Goal: Transaction & Acquisition: Purchase product/service

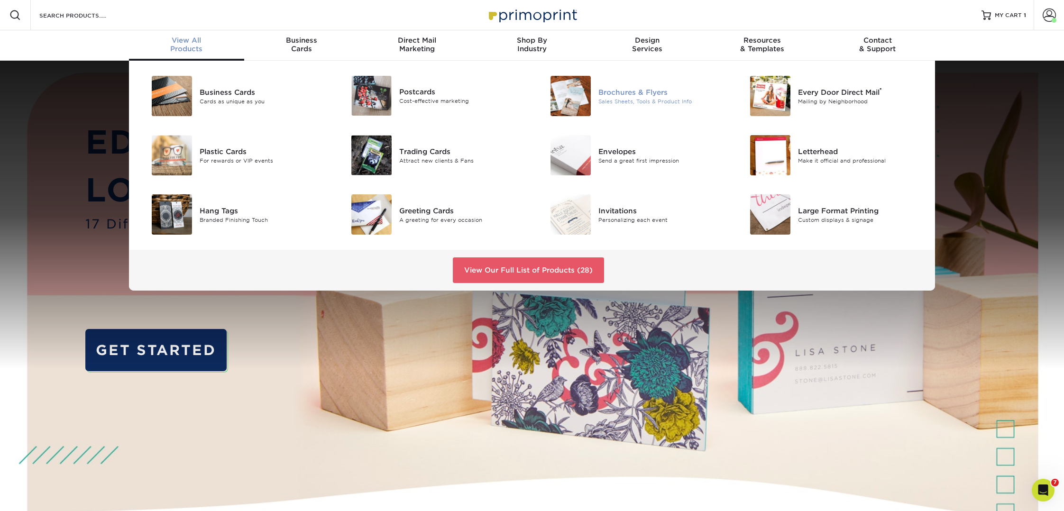
click at [615, 98] on div "Sales Sheets, Tools & Product Info" at bounding box center [661, 101] width 126 height 8
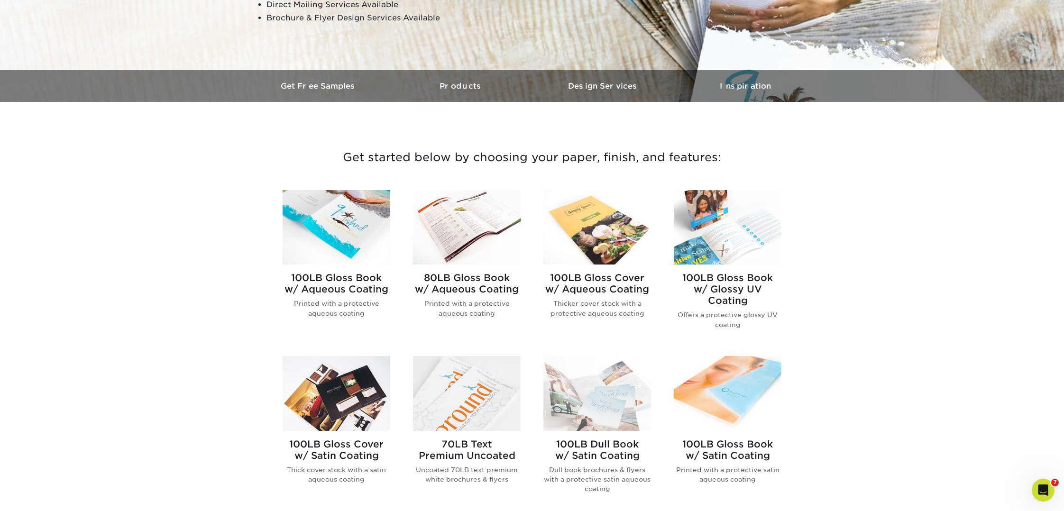
scroll to position [231, 0]
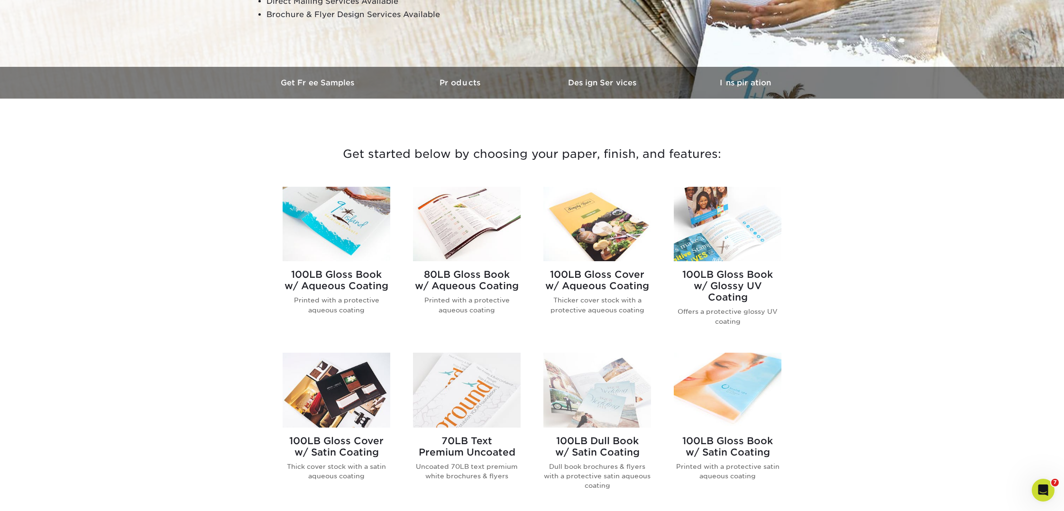
click at [480, 233] on img at bounding box center [467, 224] width 108 height 74
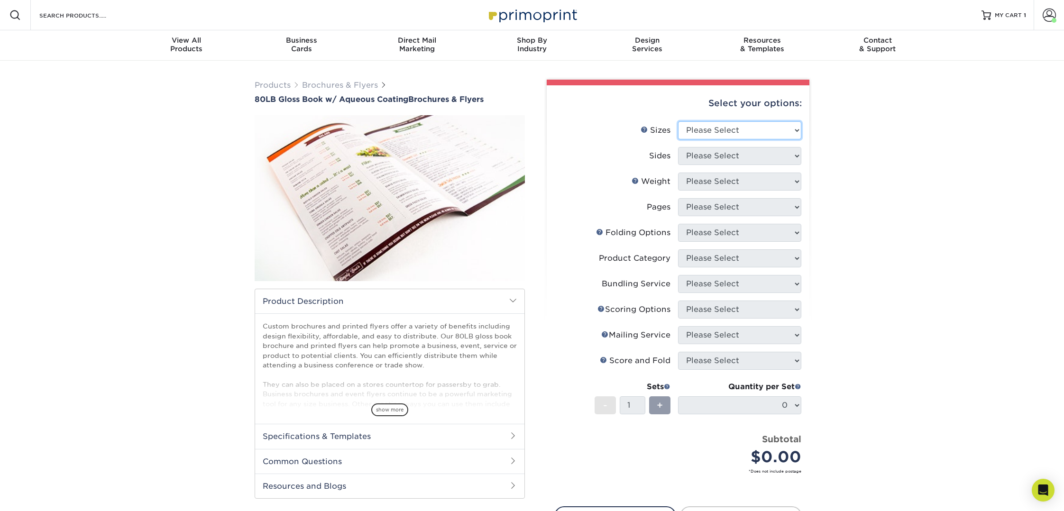
click at [780, 125] on select "Please Select 3.67" x 8.5" 3.67" x 8.5" 4" x 6" 4" x 8.5" 4" x 9" 4" x 11" 4" x…" at bounding box center [739, 130] width 123 height 18
select select "4.50x12.00"
click at [678, 121] on select "Please Select 3.67" x 8.5" 3.67" x 8.5" 4" x 6" 4" x 8.5" 4" x 9" 4" x 11" 4" x…" at bounding box center [739, 130] width 123 height 18
click at [693, 154] on select "Please Select Print Both Sides Print Front Only" at bounding box center [739, 156] width 123 height 18
select select "13abbda7-1d64-4f25-8bb2-c179b224825d"
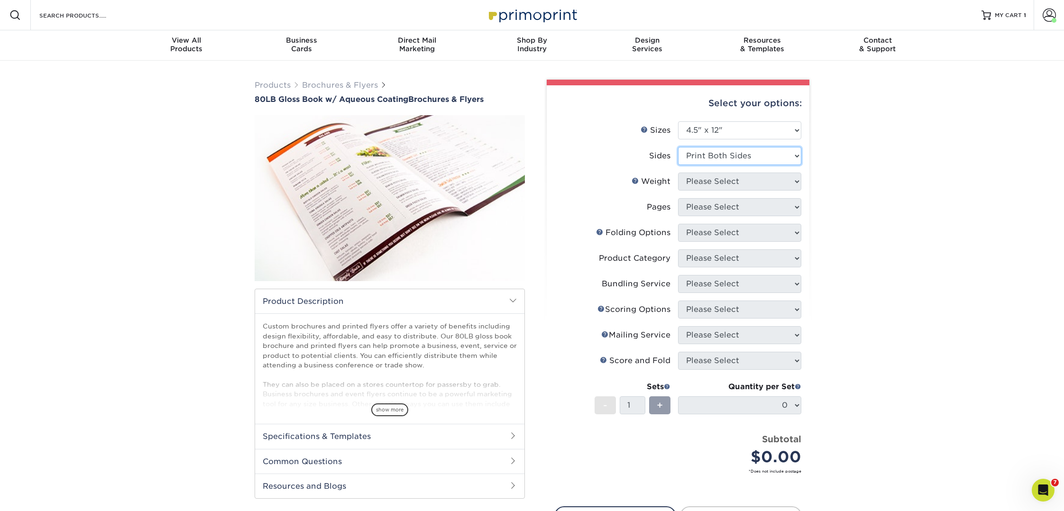
click at [678, 147] on select "Please Select Print Both Sides Print Front Only" at bounding box center [739, 156] width 123 height 18
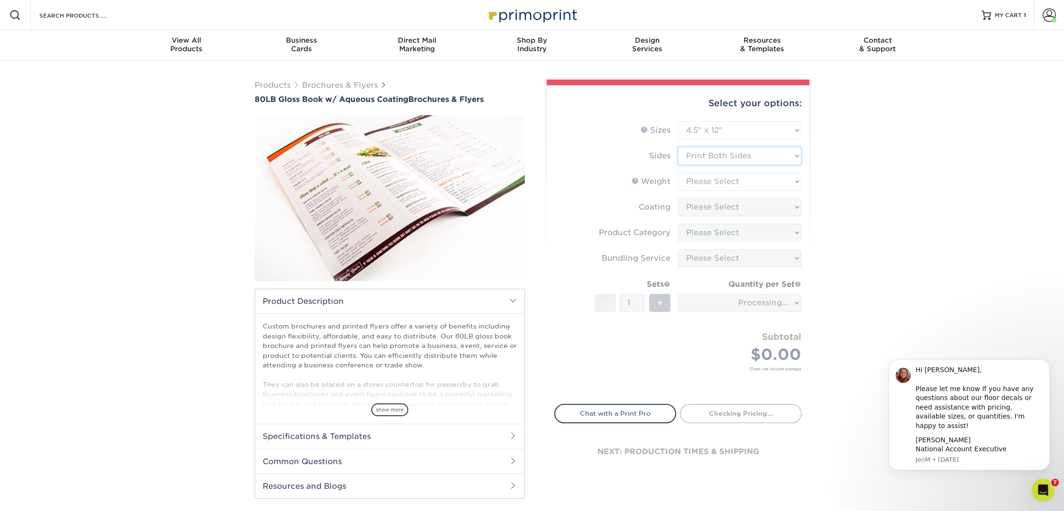
type input "2f5976dd-fc34-4e87-89b4-9f5dc2b160c0"
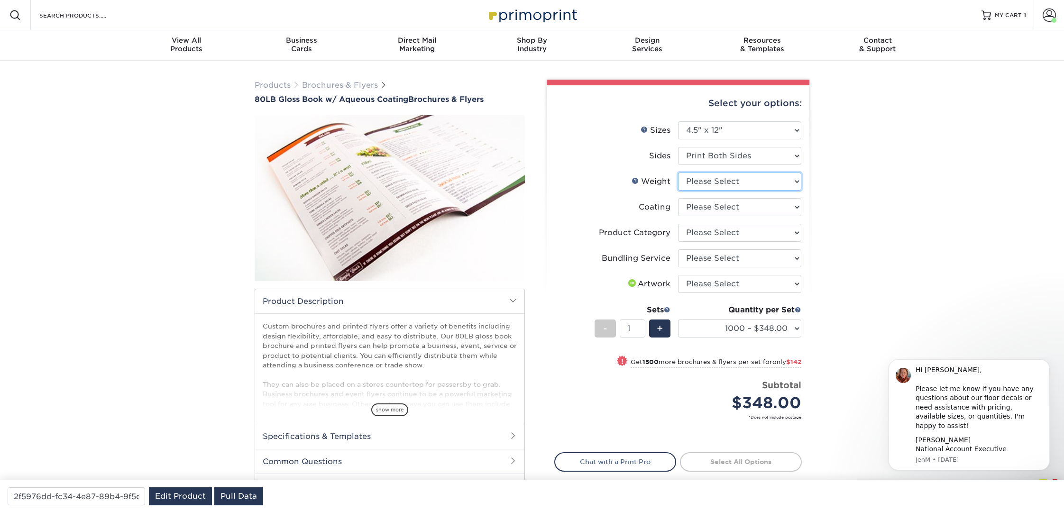
click at [694, 180] on select "Please Select 80LB" at bounding box center [739, 182] width 123 height 18
select select "80LB"
click at [678, 173] on select "Please Select 80LB" at bounding box center [739, 182] width 123 height 18
click at [696, 205] on select at bounding box center [739, 207] width 123 height 18
select select "d41dab50-ff65-4f4f-bb17-2afe4d36ae33"
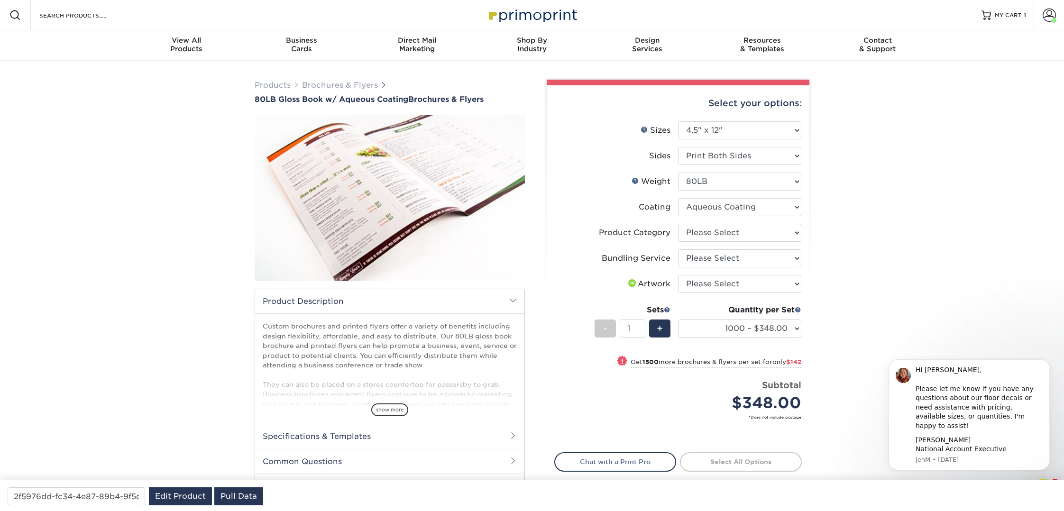
click at [678, 198] on select at bounding box center [739, 207] width 123 height 18
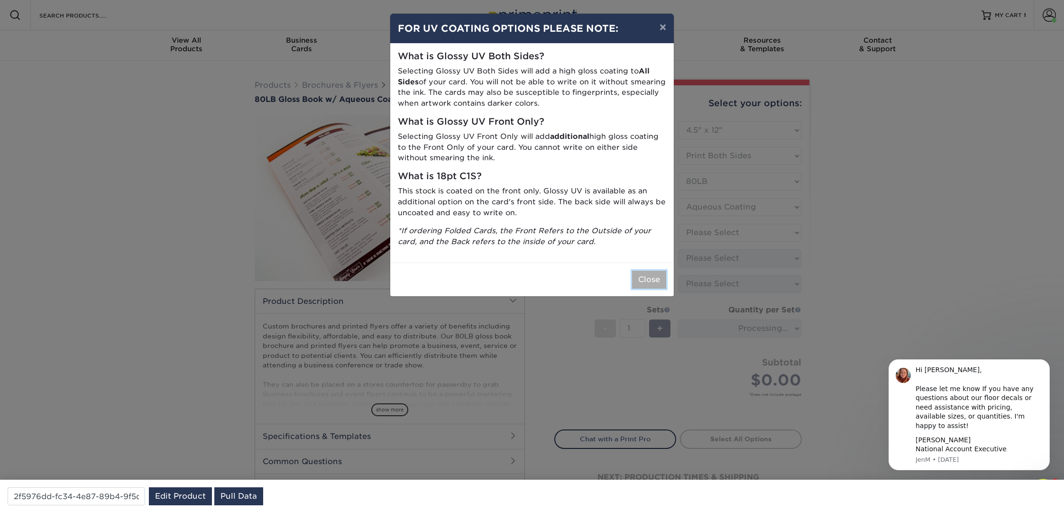
click at [662, 275] on button "Close" at bounding box center [649, 280] width 34 height 18
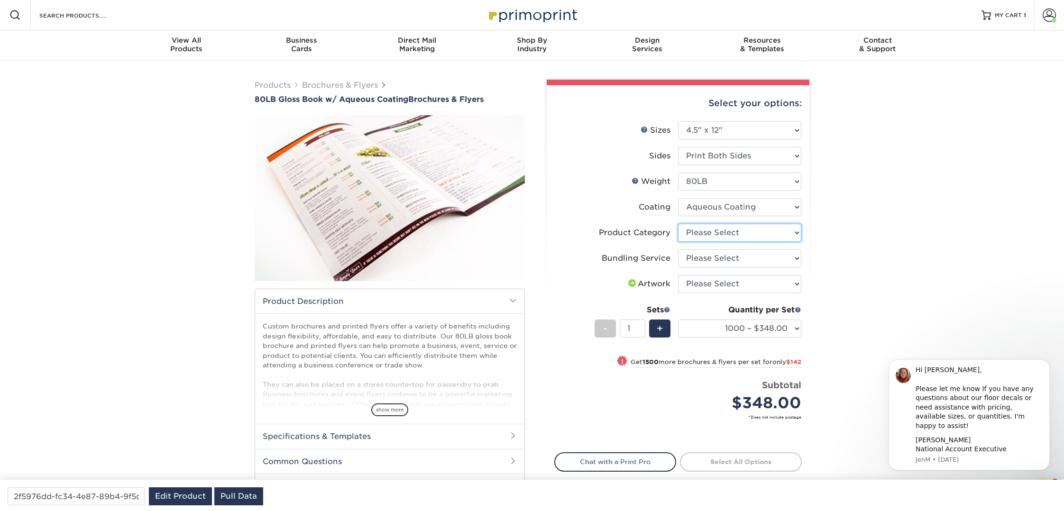
click at [710, 235] on select "Please Select Flyers and Brochures Postcards" at bounding box center [739, 233] width 123 height 18
select select "1a668080-6b7c-4174-b399-2c3833b27ef4"
click at [678, 224] on select "Please Select Flyers and Brochures Postcards" at bounding box center [739, 233] width 123 height 18
click at [708, 257] on select "Please Select No Bundling Services Yes, Bundles of 50 (+2 Days) Yes, Bundles of…" at bounding box center [739, 258] width 123 height 18
select select "58689abb-25c0-461c-a4c3-a80b627d6649"
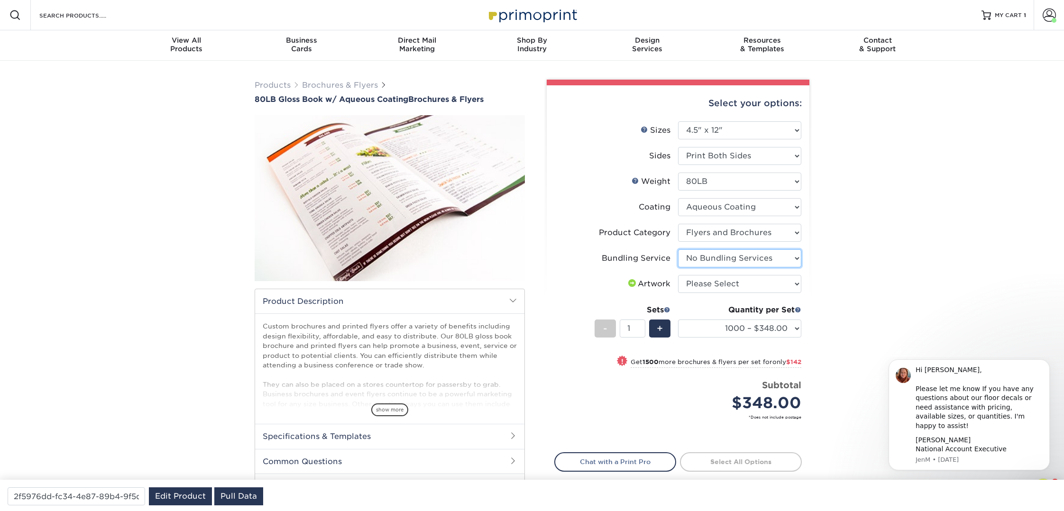
click at [678, 249] on select "Please Select No Bundling Services Yes, Bundles of 50 (+2 Days) Yes, Bundles of…" at bounding box center [739, 258] width 123 height 18
click at [710, 285] on select "Please Select I will upload files I need a design - $175" at bounding box center [739, 284] width 123 height 18
select select "upload"
click at [678, 275] on select "Please Select I will upload files I need a design - $175" at bounding box center [739, 284] width 123 height 18
click at [764, 238] on select "Please Select Flyers and Brochures Postcards" at bounding box center [739, 233] width 123 height 18
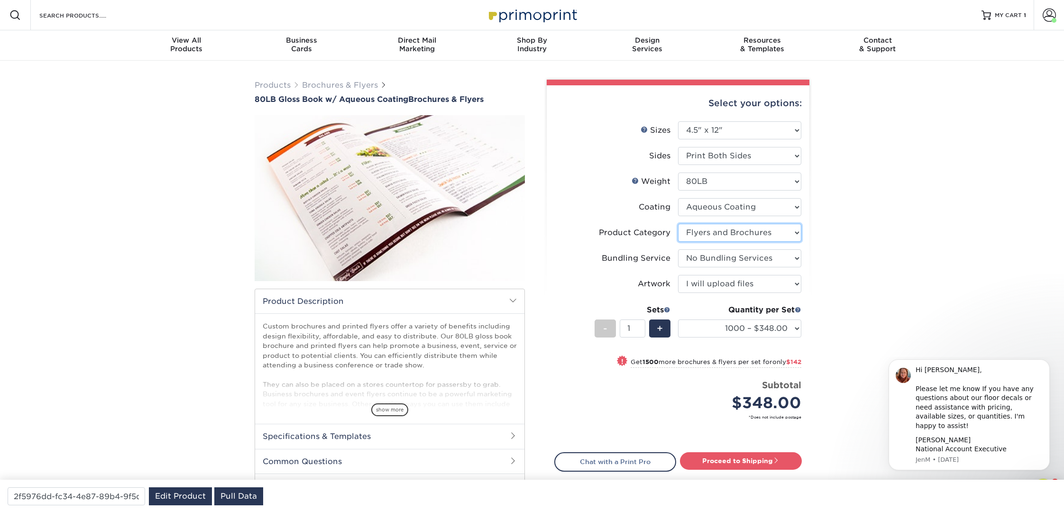
select select "9b7272e0-d6c8-4c3c-8e97-d3a1bcdab858"
click at [678, 224] on select "Please Select Flyers and Brochures Postcards" at bounding box center [739, 233] width 123 height 18
click at [796, 233] on select "Please Select Flyers and Brochures Postcards" at bounding box center [739, 233] width 123 height 18
click at [785, 131] on select "Please Select 3.67" x 8.5" 3.67" x 8.5" 4" x 6" 4" x 8.5" 4" x 9" 4" x 11" 4" x…" at bounding box center [739, 130] width 123 height 18
select select "8.50x11.00"
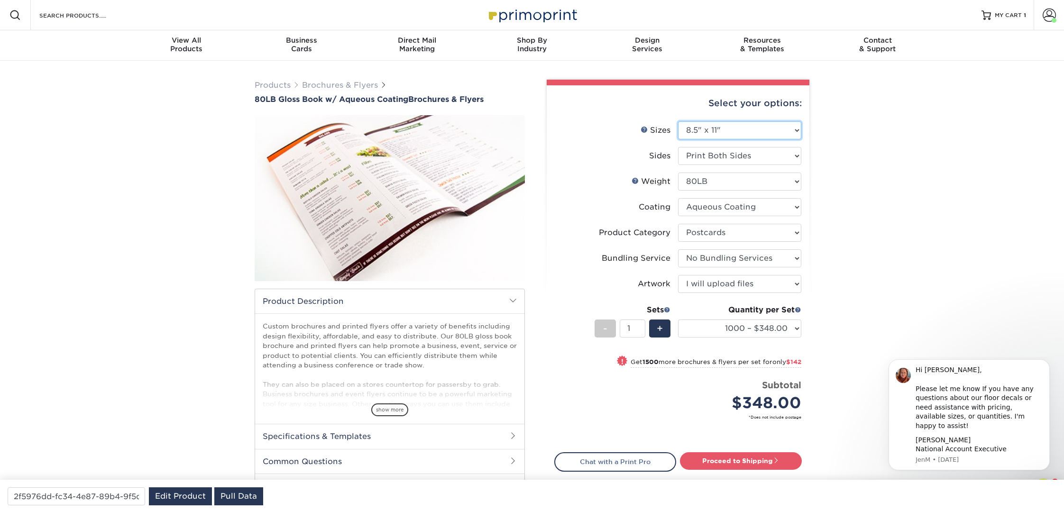
click at [678, 121] on select "Please Select 3.67" x 8.5" 3.67" x 8.5" 4" x 6" 4" x 8.5" 4" x 9" 4" x 11" 4" x…" at bounding box center [739, 130] width 123 height 18
select select "-1"
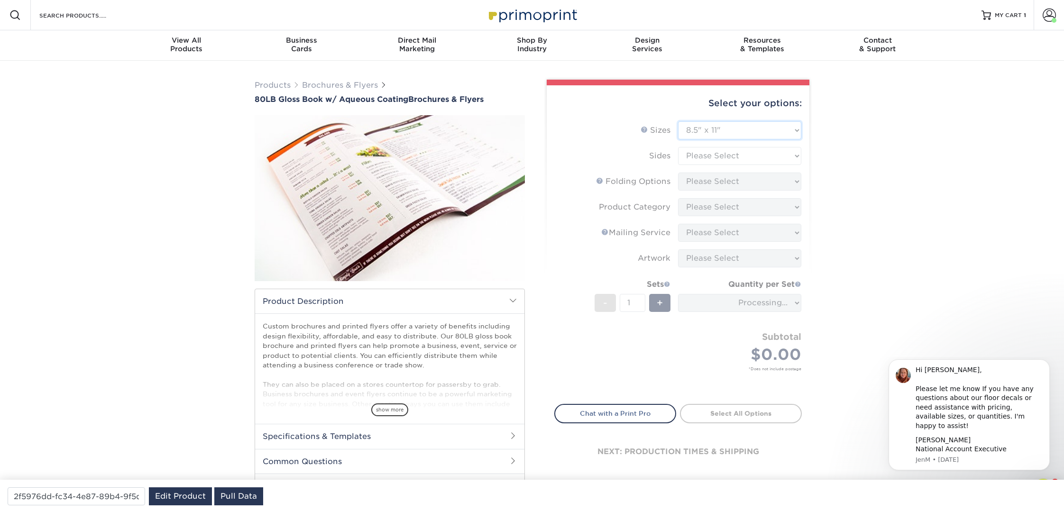
type input "2446ccbf-ab1d-4576-a8a6-d538d80abe36"
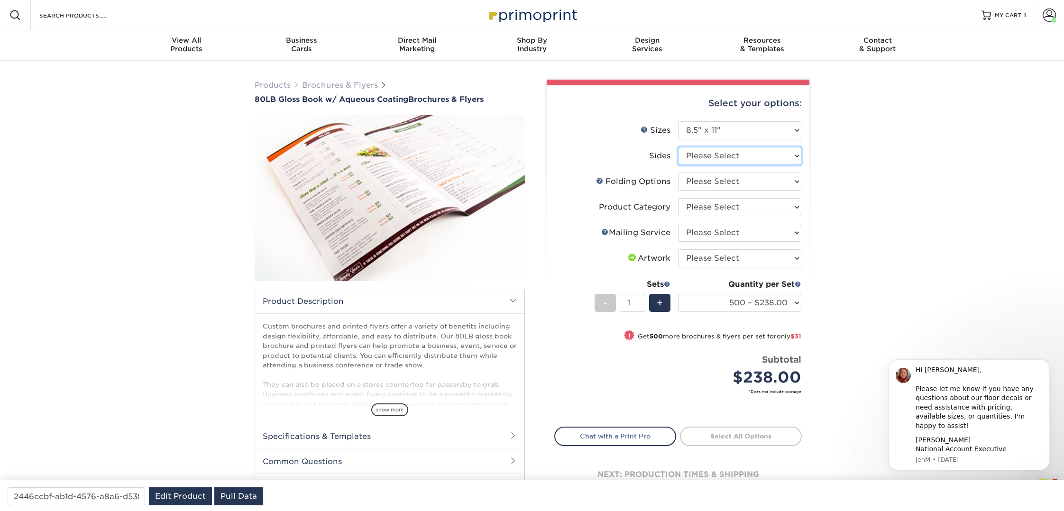
click at [721, 154] on select "Please Select Print Both Sides Print Front Only" at bounding box center [739, 156] width 123 height 18
select select "13abbda7-1d64-4f25-8bb2-c179b224825d"
click at [678, 147] on select "Please Select Print Both Sides Print Front Only" at bounding box center [739, 156] width 123 height 18
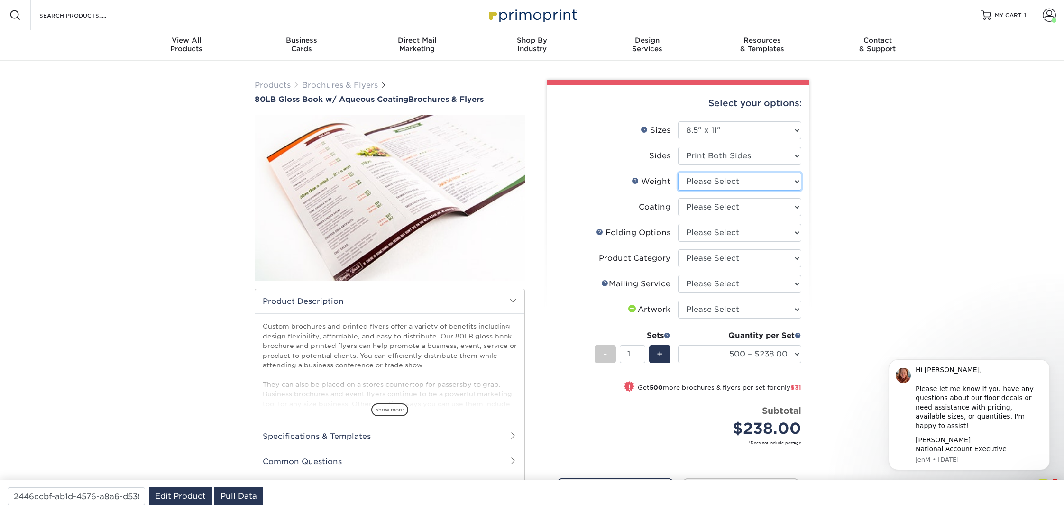
click at [721, 180] on select "Please Select 80LB" at bounding box center [739, 182] width 123 height 18
select select "80LB"
click at [678, 173] on select "Please Select 80LB" at bounding box center [739, 182] width 123 height 18
click at [722, 203] on select at bounding box center [739, 207] width 123 height 18
select select "d41dab50-ff65-4f4f-bb17-2afe4d36ae33"
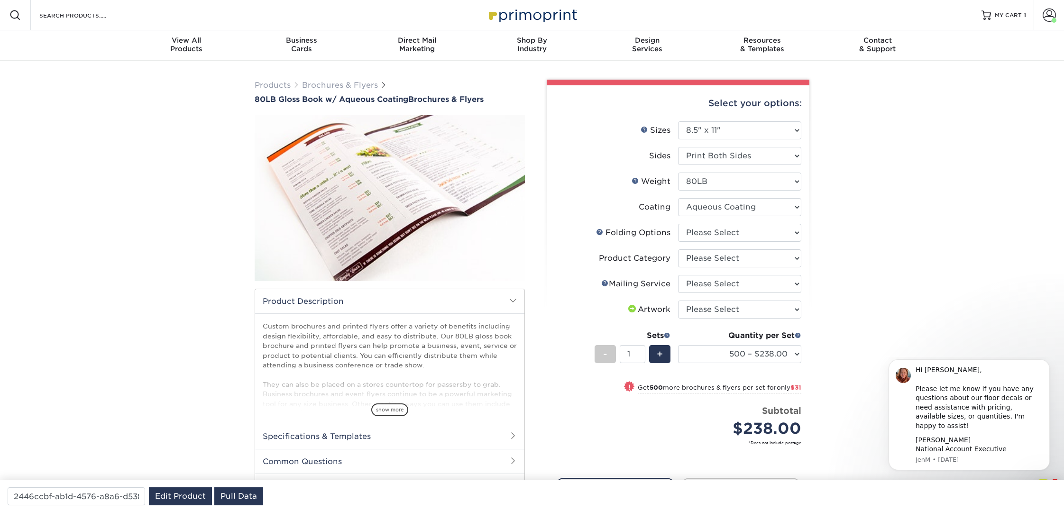
click at [678, 198] on select at bounding box center [739, 207] width 123 height 18
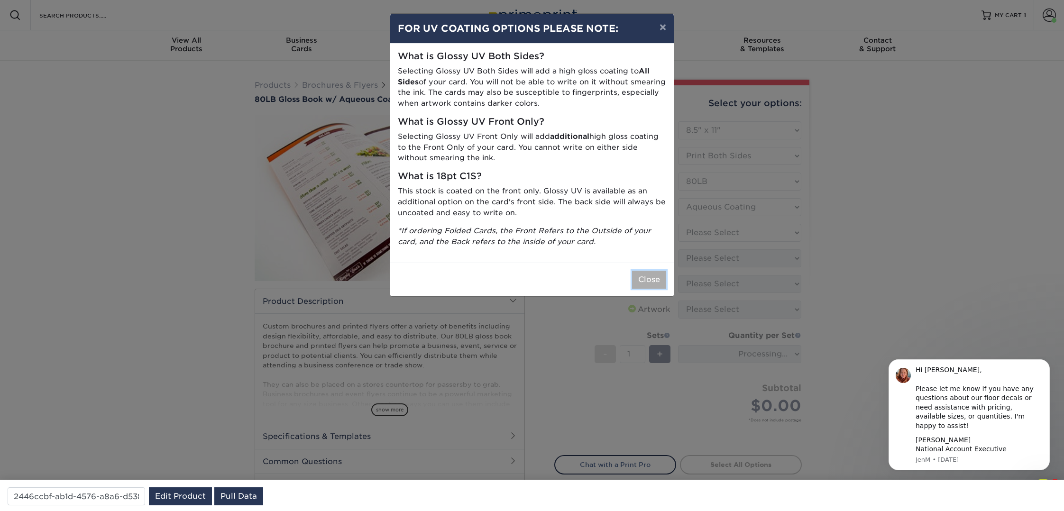
click at [651, 278] on button "Close" at bounding box center [649, 280] width 34 height 18
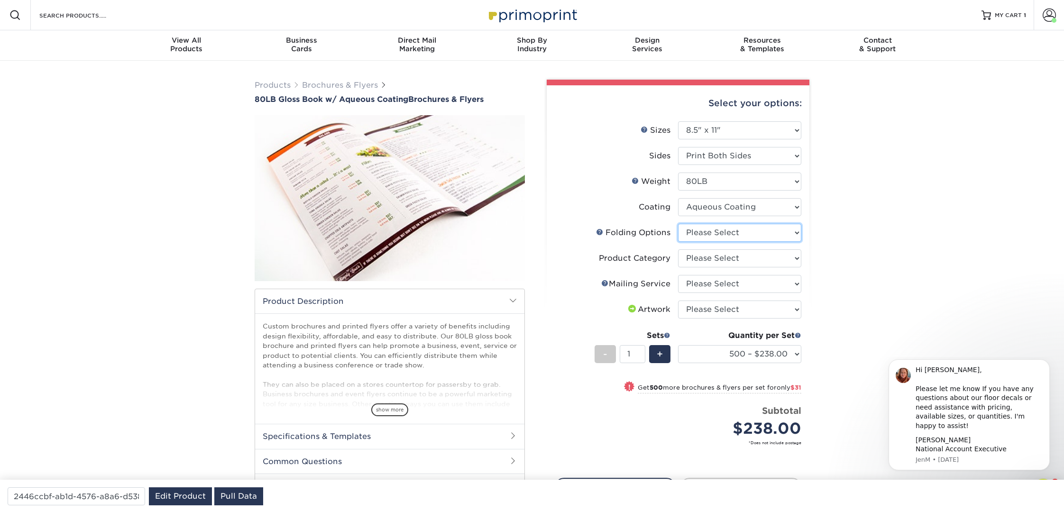
click at [720, 228] on select "Please Select FLAT - No Folding Accordion Fold Half-Fold (Vertical) Half-Fold (…" at bounding box center [739, 233] width 123 height 18
select select "2270b6b6-489d-4ebd-890b-84c3d2f53c43"
click at [678, 224] on select "Please Select FLAT - No Folding Accordion Fold Half-Fold (Vertical) Half-Fold (…" at bounding box center [739, 233] width 123 height 18
click at [725, 255] on select "Please Select Flyers and Brochures" at bounding box center [739, 258] width 123 height 18
select select "1a668080-6b7c-4174-b399-2c3833b27ef4"
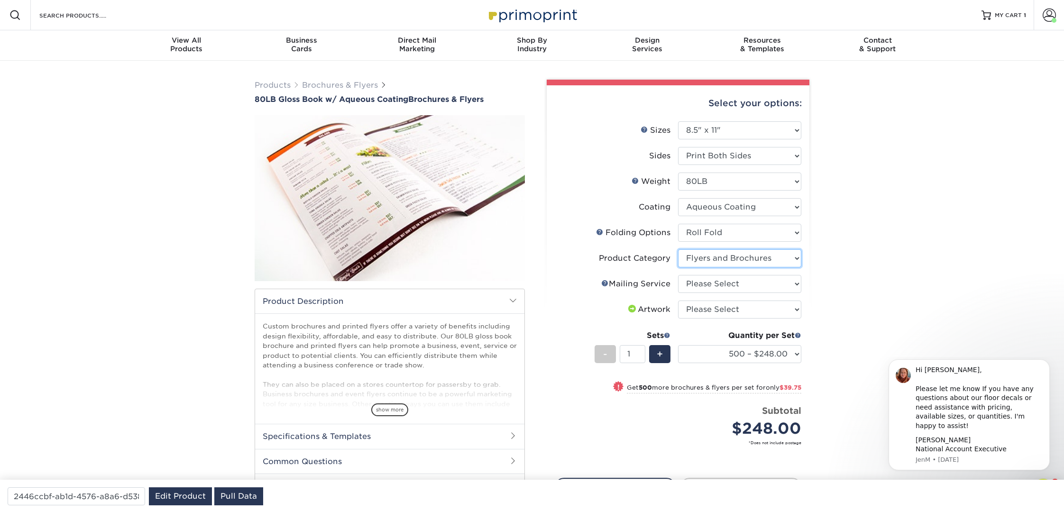
click at [678, 249] on select "Please Select Flyers and Brochures" at bounding box center [739, 258] width 123 height 18
click at [727, 284] on select "Please Select No Direct Mailing Service No, I will mail/stamp/imprint Direct Ma…" at bounding box center [739, 284] width 123 height 18
select select "3e5e9bdd-d78a-4c28-a41d-fe1407925ca6"
click at [678, 275] on select "Please Select No Direct Mailing Service No, I will mail/stamp/imprint Direct Ma…" at bounding box center [739, 284] width 123 height 18
